Goal: Navigation & Orientation: Find specific page/section

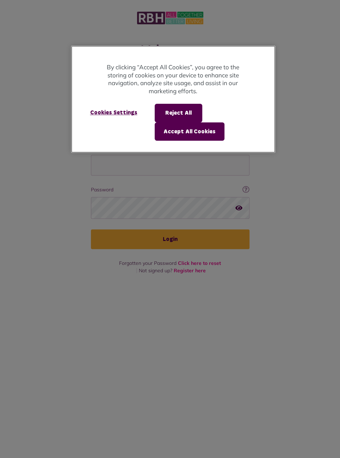
click at [189, 129] on button "Accept All Cookies" at bounding box center [190, 132] width 70 height 18
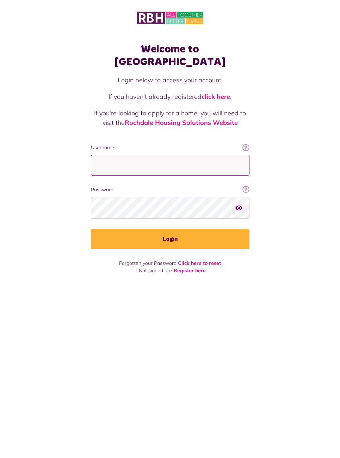
click at [161, 155] on input "Username" at bounding box center [170, 165] width 158 height 21
type input "**********"
click at [219, 230] on button "Login" at bounding box center [170, 240] width 158 height 20
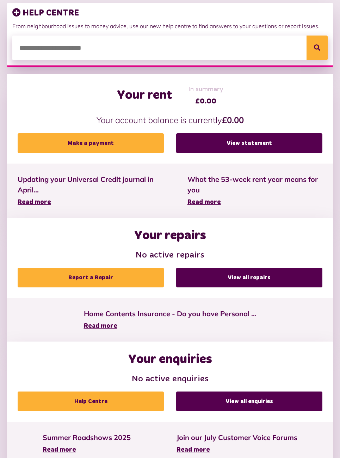
scroll to position [106, 0]
click at [288, 141] on link "View statement" at bounding box center [249, 143] width 146 height 20
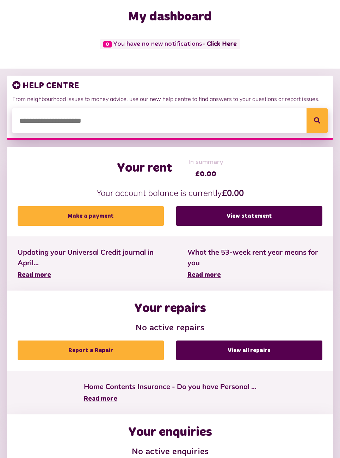
scroll to position [0, 0]
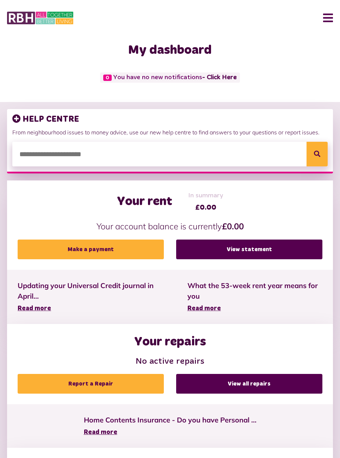
click at [326, 17] on button "Menu" at bounding box center [325, 18] width 15 height 22
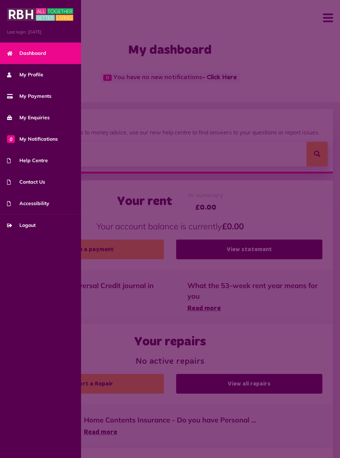
click at [30, 79] on span "My Profile" at bounding box center [25, 74] width 36 height 7
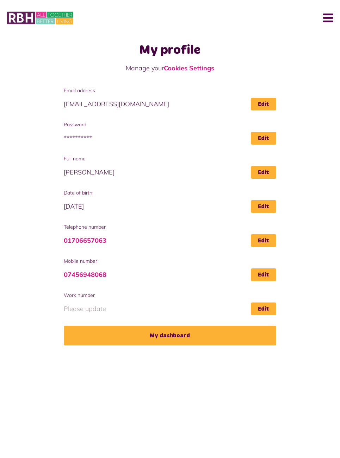
click at [179, 335] on link "My dashboard" at bounding box center [170, 336] width 212 height 20
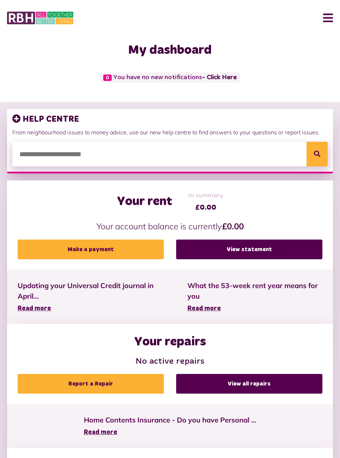
click at [289, 249] on link "View statement" at bounding box center [249, 250] width 146 height 20
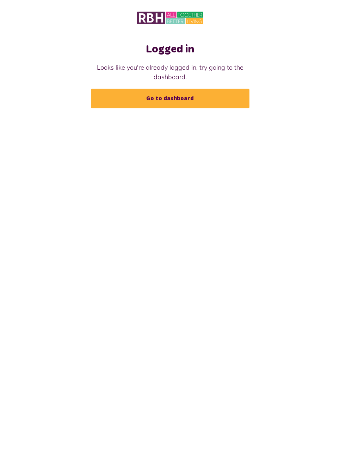
click at [217, 92] on link "Go to dashboard" at bounding box center [170, 99] width 158 height 20
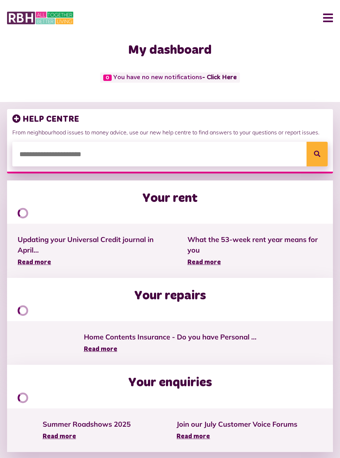
click at [323, 21] on button "Menu" at bounding box center [325, 18] width 15 height 22
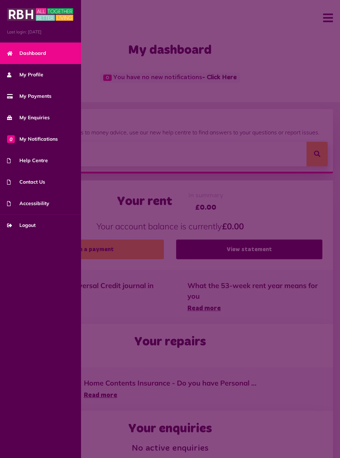
click at [29, 229] on span "Logout" at bounding box center [21, 225] width 29 height 7
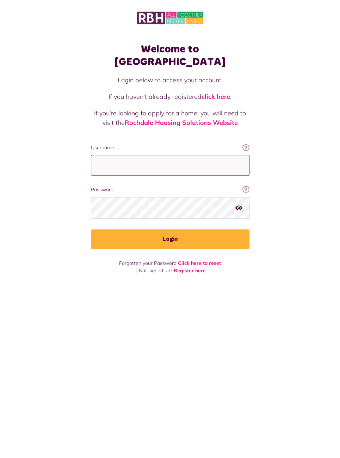
click at [138, 155] on input "Username" at bounding box center [170, 165] width 158 height 21
type input "**********"
click at [233, 230] on button "Login" at bounding box center [170, 240] width 158 height 20
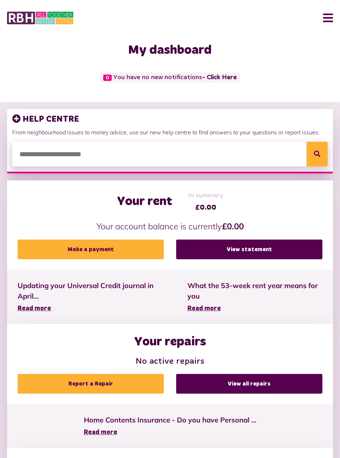
click at [324, 20] on button "Menu" at bounding box center [325, 18] width 15 height 22
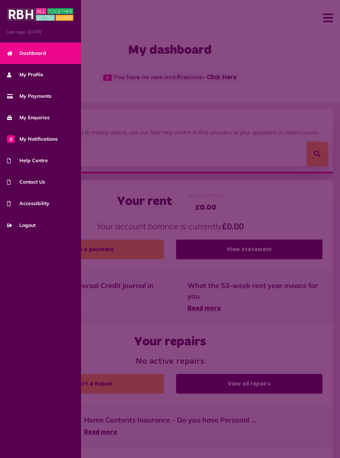
click at [37, 77] on span "My Profile" at bounding box center [25, 74] width 36 height 7
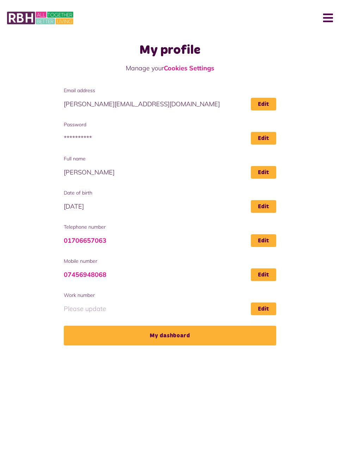
click at [167, 336] on link "My dashboard" at bounding box center [170, 336] width 212 height 20
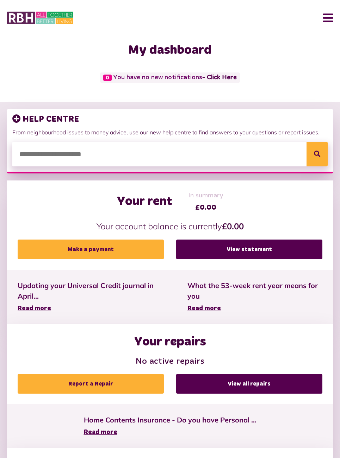
click at [257, 381] on link "View all repairs" at bounding box center [249, 384] width 146 height 20
click at [276, 241] on link "View statement" at bounding box center [249, 250] width 146 height 20
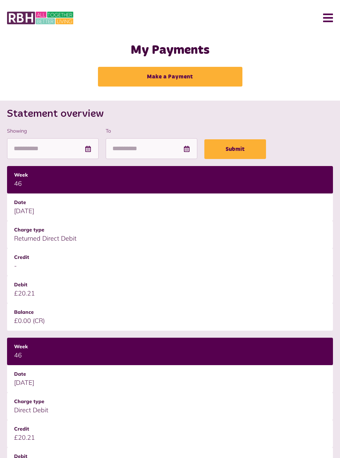
click at [325, 15] on button "Menu" at bounding box center [325, 18] width 15 height 22
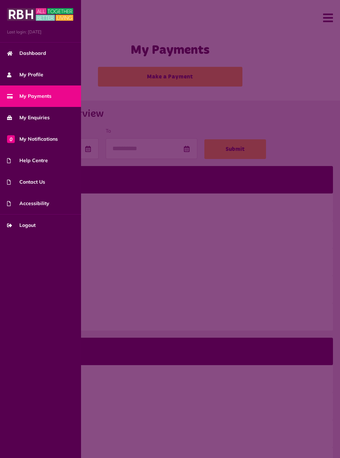
click at [43, 204] on span "Accessibility" at bounding box center [28, 203] width 42 height 7
